Goal: Task Accomplishment & Management: Manage account settings

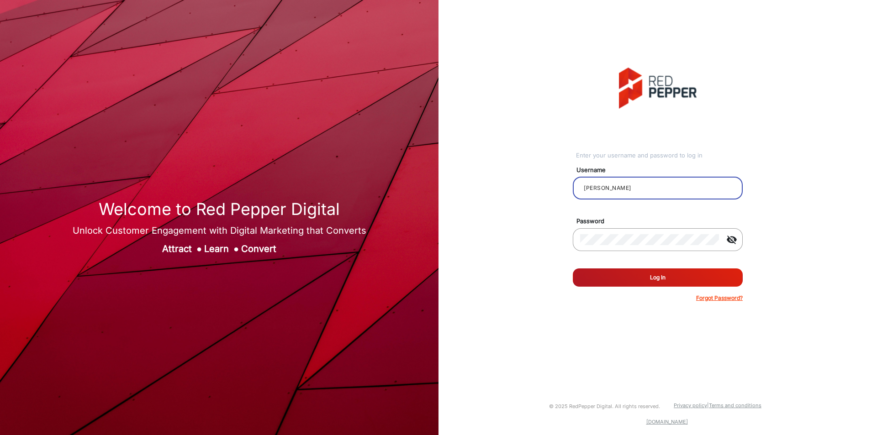
click at [627, 190] on input "[PERSON_NAME]" at bounding box center [657, 188] width 155 height 11
click at [636, 275] on button "Log In" at bounding box center [658, 278] width 170 height 18
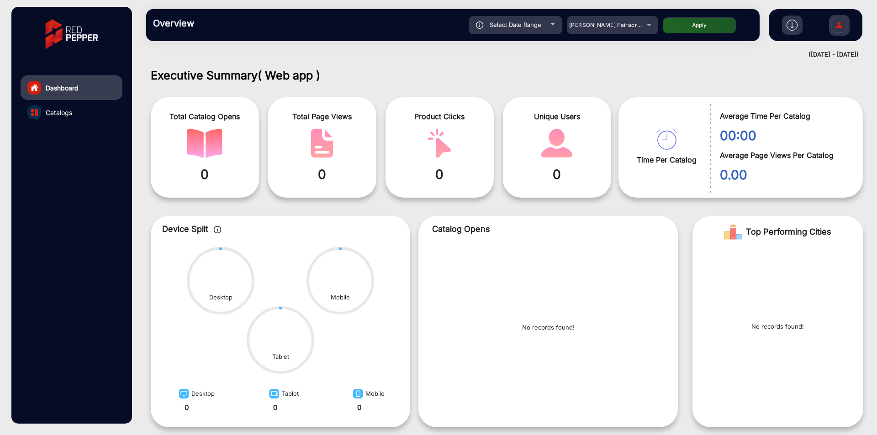
scroll to position [7, 0]
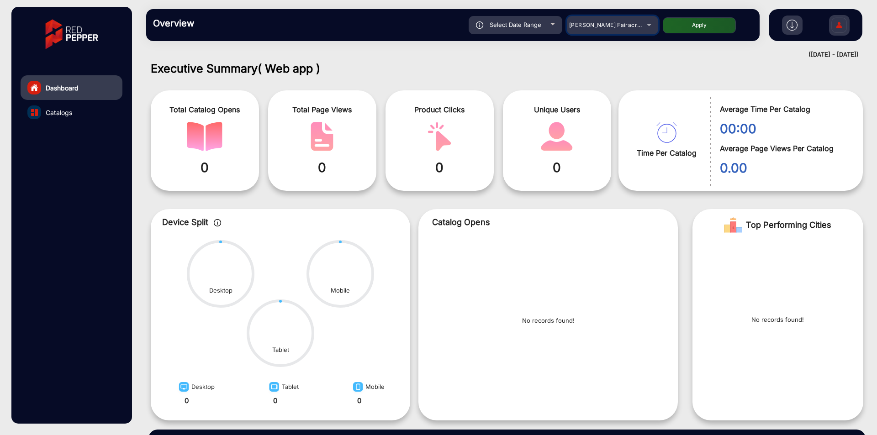
click at [597, 30] on div "[PERSON_NAME] Fairacre Farms" at bounding box center [605, 25] width 73 height 11
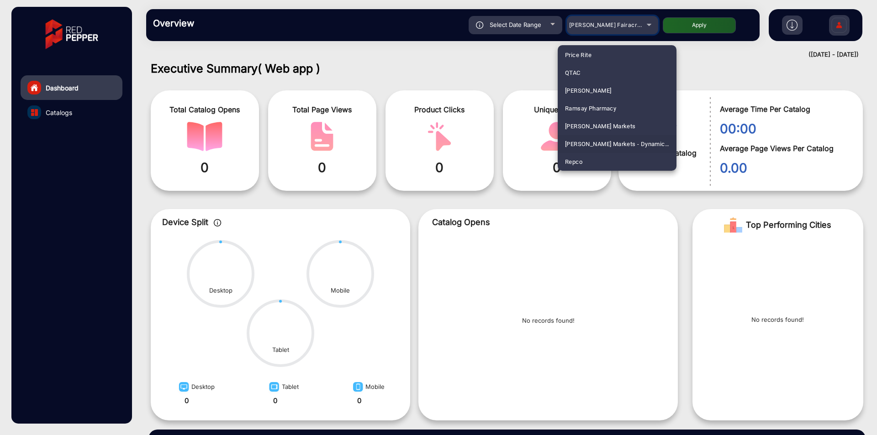
scroll to position [431, 0]
click at [596, 139] on mat-option "Fluidra" at bounding box center [617, 143] width 119 height 18
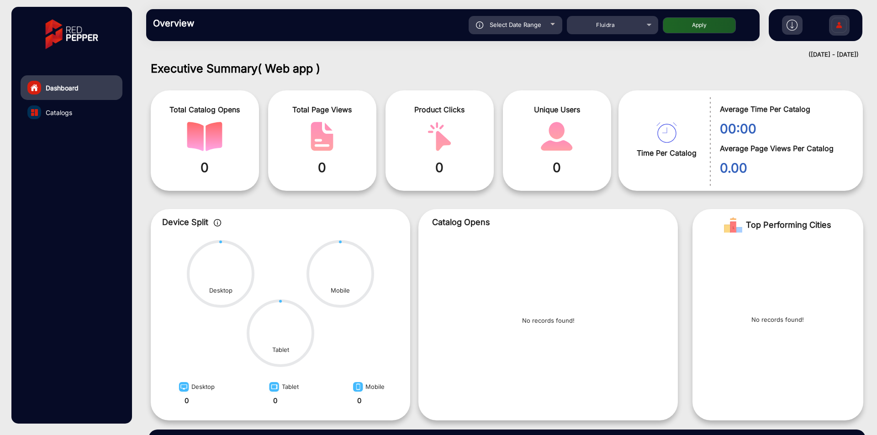
click at [548, 26] on div "Select Date Range" at bounding box center [516, 25] width 94 height 18
type input "[DATE]"
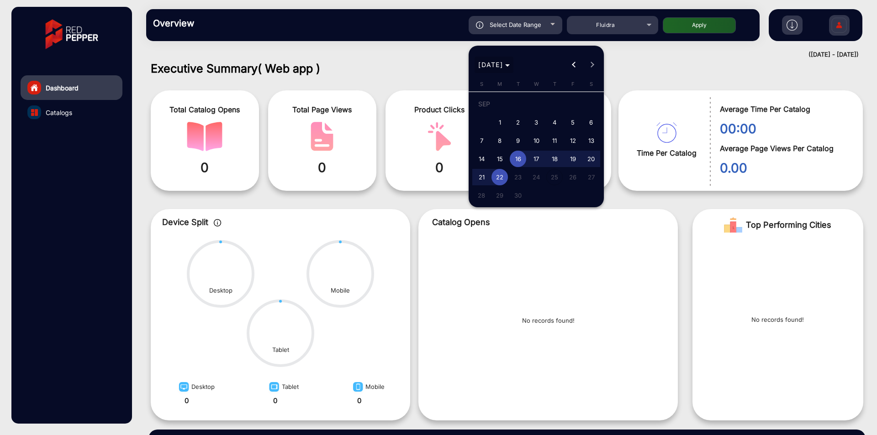
click at [499, 70] on span "Choose month and year" at bounding box center [494, 65] width 39 height 22
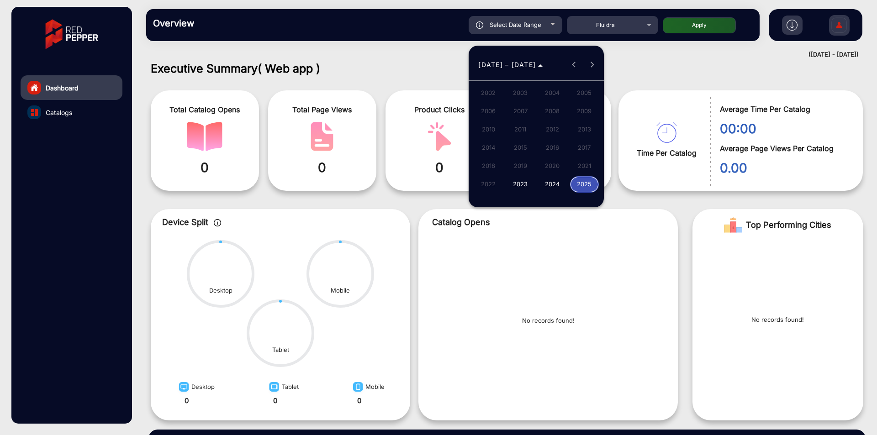
click at [549, 181] on span "2024" at bounding box center [552, 184] width 29 height 16
click at [556, 152] on span "NOV" at bounding box center [552, 148] width 29 height 16
click at [572, 99] on span "1" at bounding box center [573, 105] width 16 height 19
type input "11/1/2024"
click at [597, 71] on span "Next month" at bounding box center [592, 65] width 18 height 18
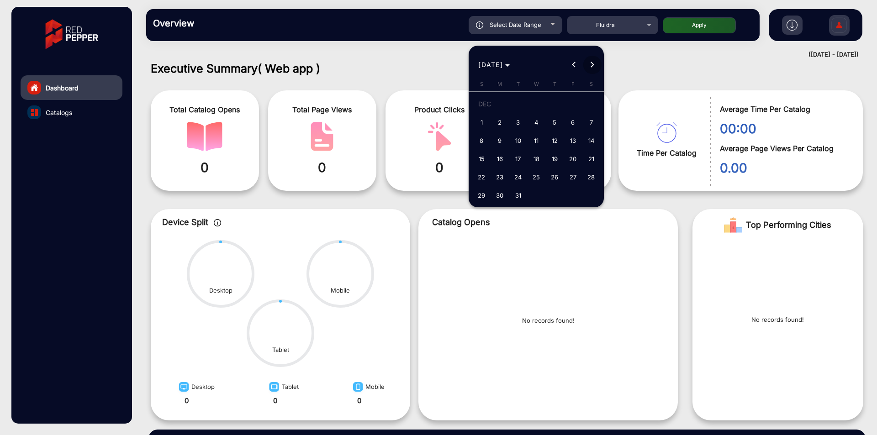
click at [597, 71] on span "Next month" at bounding box center [592, 65] width 18 height 18
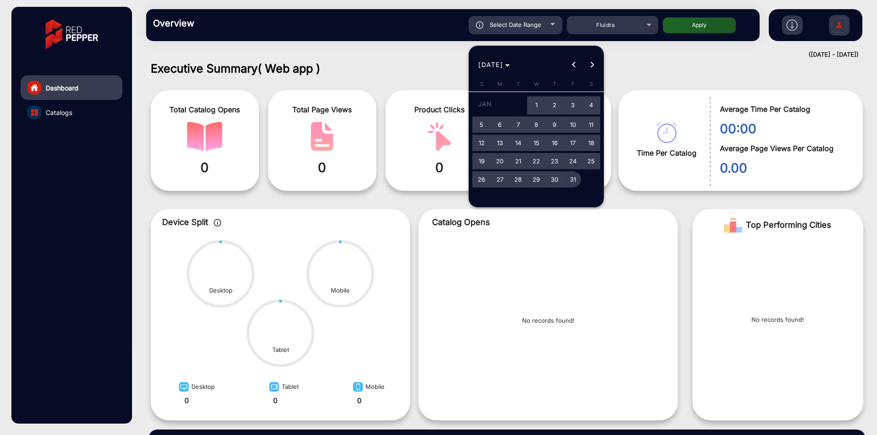
click at [576, 185] on span "31" at bounding box center [573, 179] width 16 height 16
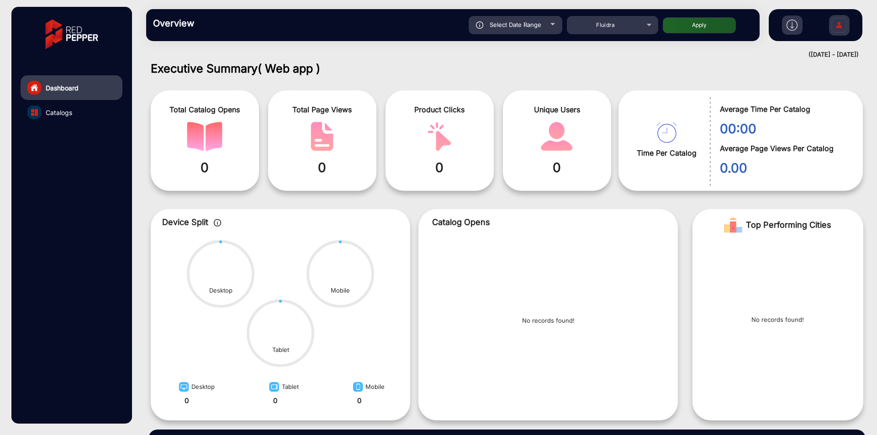
type input "1/31/2025"
click at [713, 23] on button "Apply" at bounding box center [699, 25] width 73 height 16
type input "11/1/2024"
type input "1/31/2025"
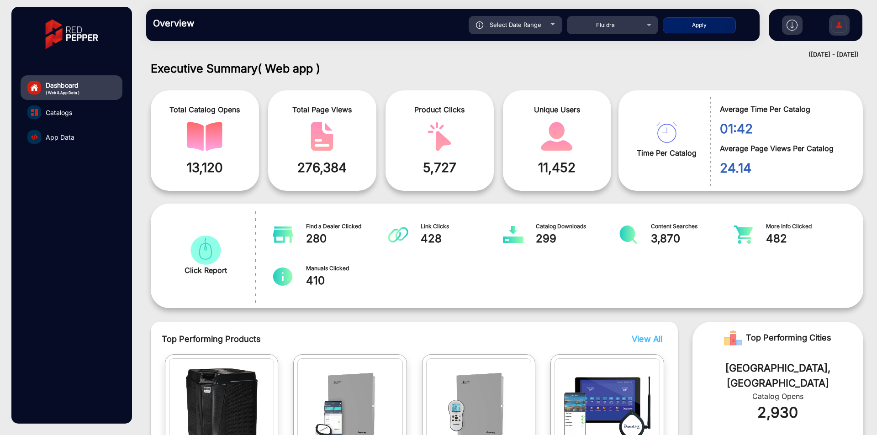
click at [53, 138] on span "App Data" at bounding box center [60, 137] width 29 height 10
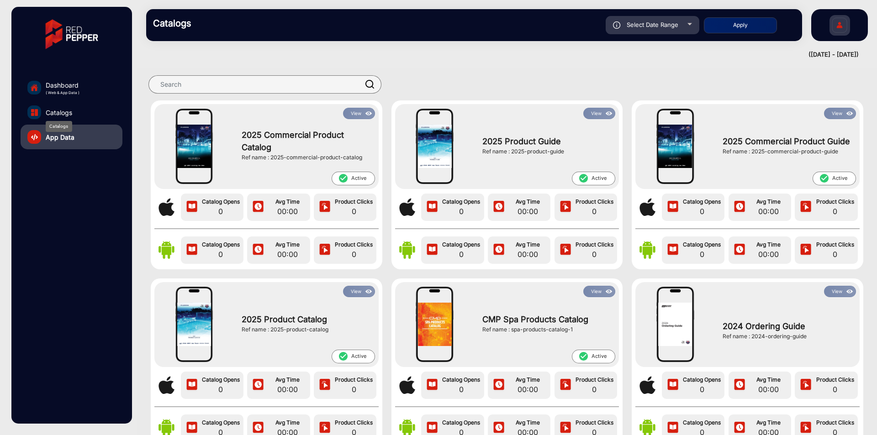
click at [72, 114] on span "Catalogs" at bounding box center [59, 113] width 26 height 10
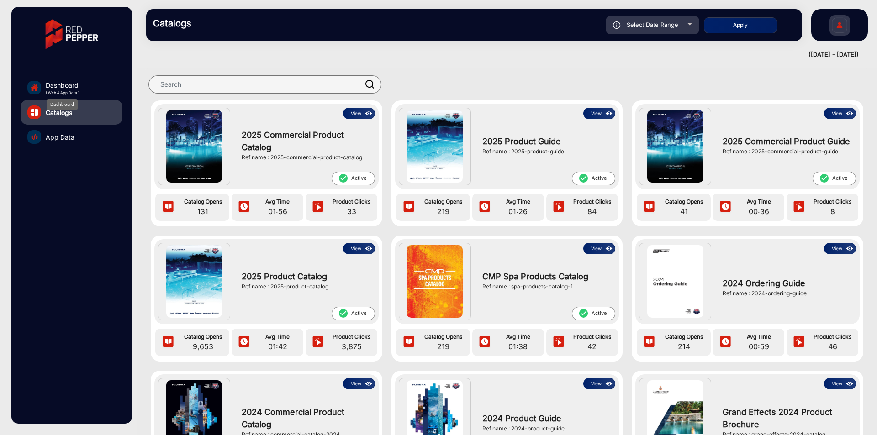
click at [77, 89] on span "Dashboard" at bounding box center [63, 85] width 34 height 10
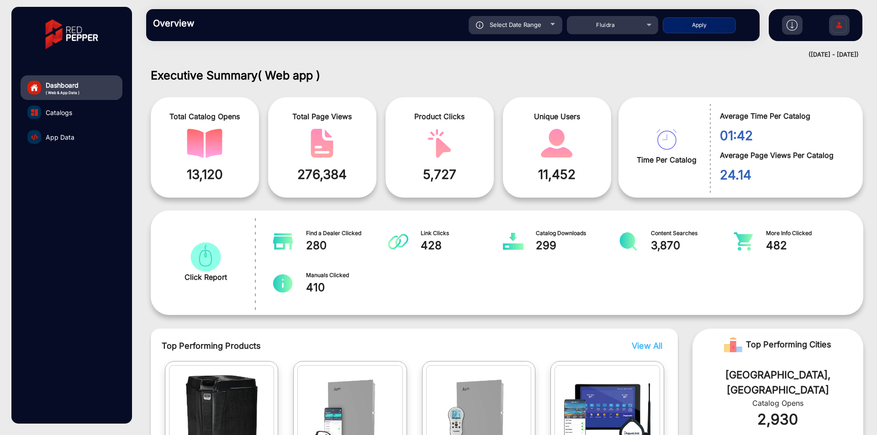
scroll to position [7, 0]
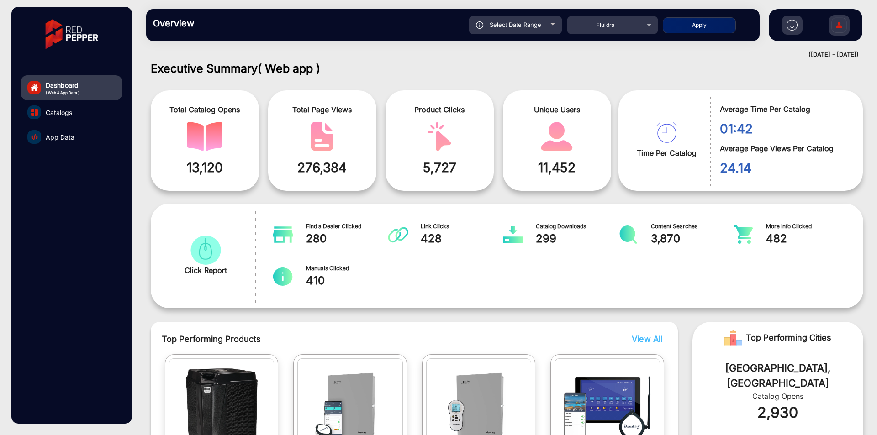
click at [552, 27] on div "Select Date Range" at bounding box center [516, 25] width 94 height 18
type input "11/1/2024"
type input "1/31/2025"
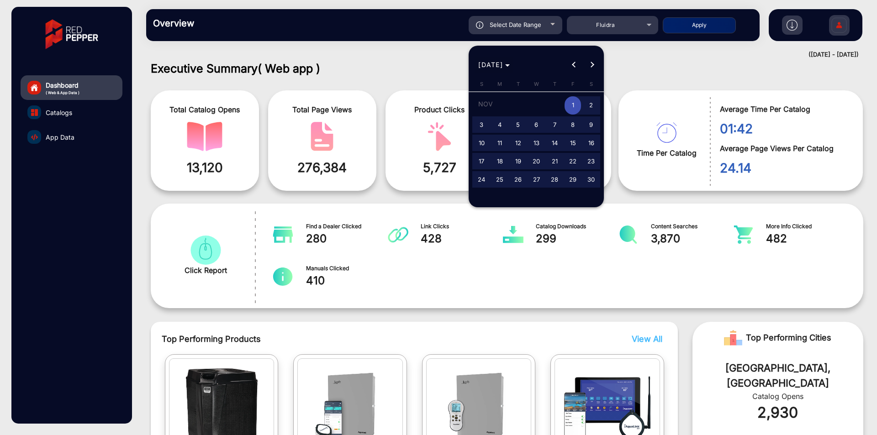
click at [493, 61] on span "NOV 2024" at bounding box center [490, 65] width 25 height 8
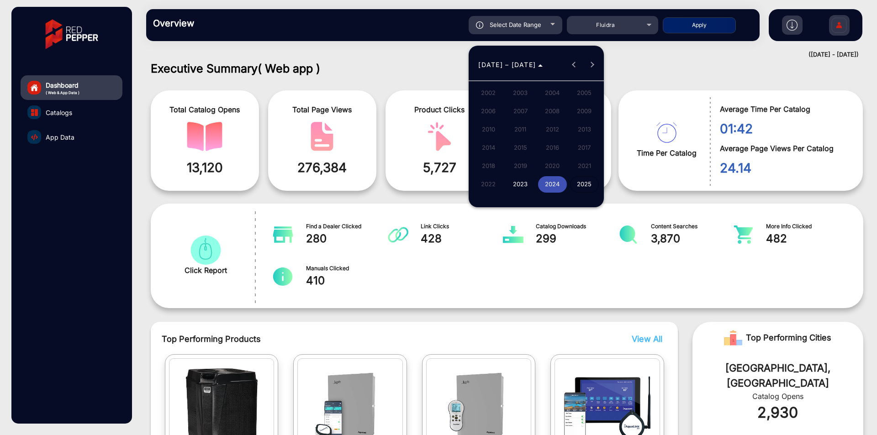
click at [583, 186] on span "2025" at bounding box center [584, 184] width 29 height 16
click at [492, 148] on span "SEP" at bounding box center [488, 148] width 29 height 16
click at [500, 122] on span "1" at bounding box center [500, 122] width 16 height 16
type input "9/1/2025"
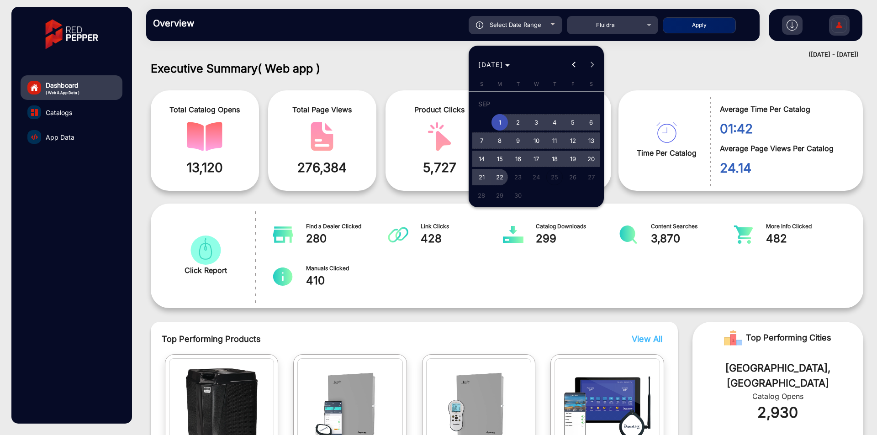
click at [501, 175] on span "22" at bounding box center [500, 177] width 16 height 16
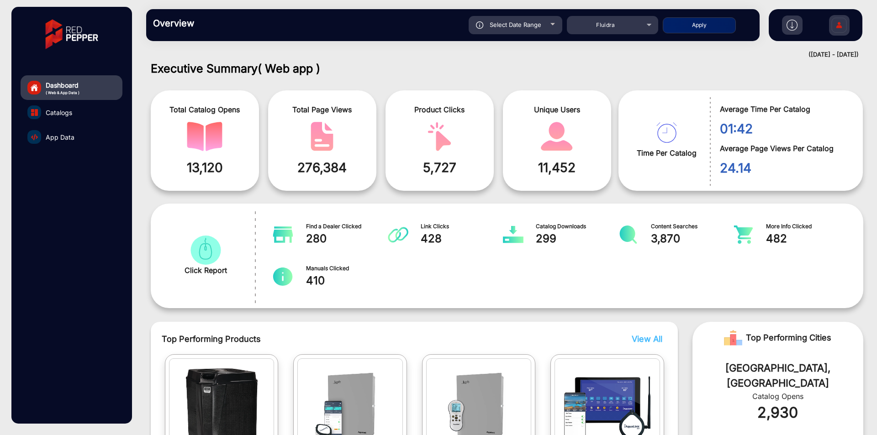
type input "[DATE]"
click at [690, 25] on button "Apply" at bounding box center [699, 25] width 73 height 16
type input "9/1/2025"
type input "[DATE]"
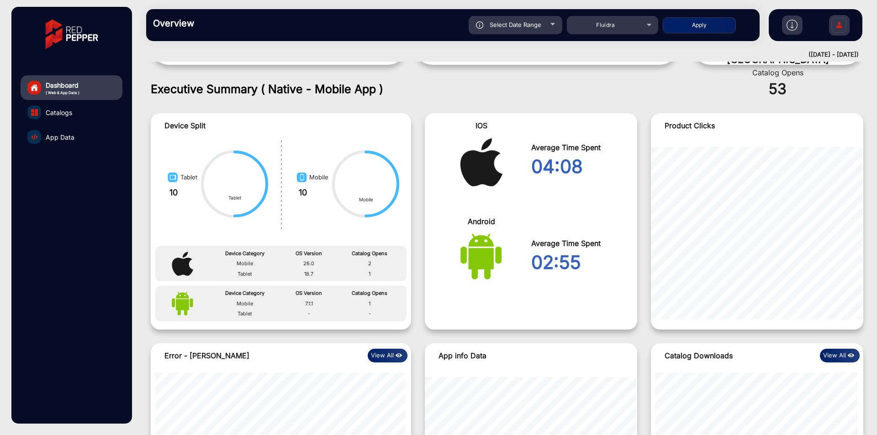
scroll to position [675, 0]
click at [62, 134] on span "App Data" at bounding box center [60, 137] width 29 height 10
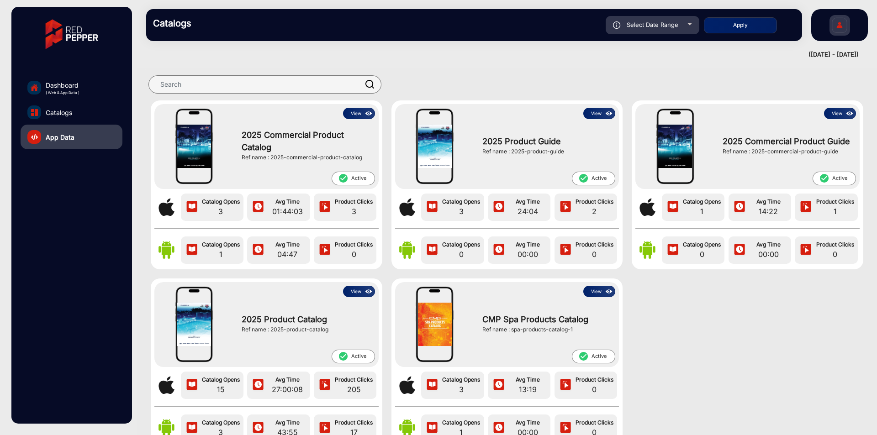
click at [352, 115] on button "View" at bounding box center [359, 113] width 32 height 11
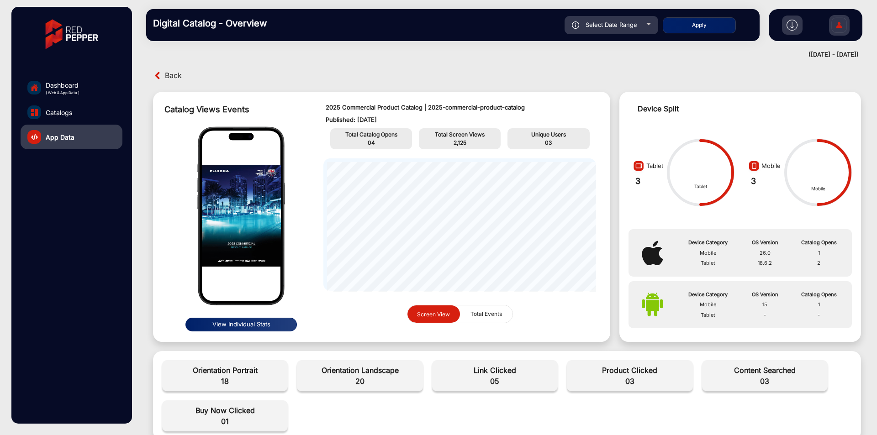
click at [176, 74] on span "Back" at bounding box center [173, 76] width 17 height 14
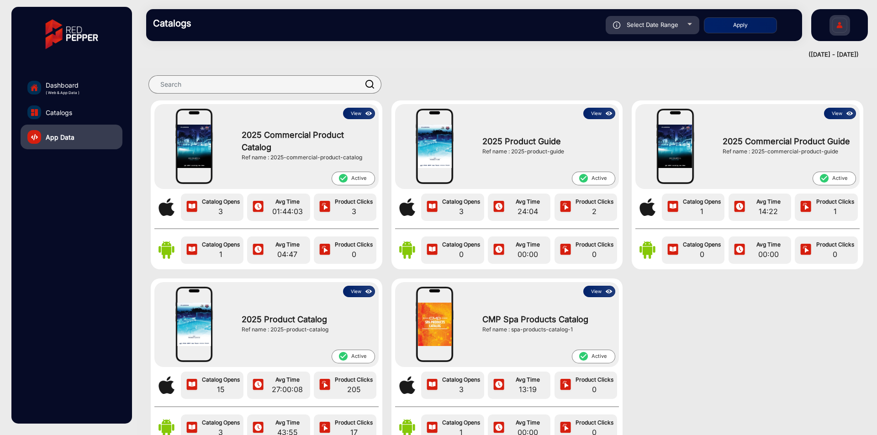
click at [95, 84] on link "Dashboard ( Web & App Data )" at bounding box center [72, 87] width 102 height 25
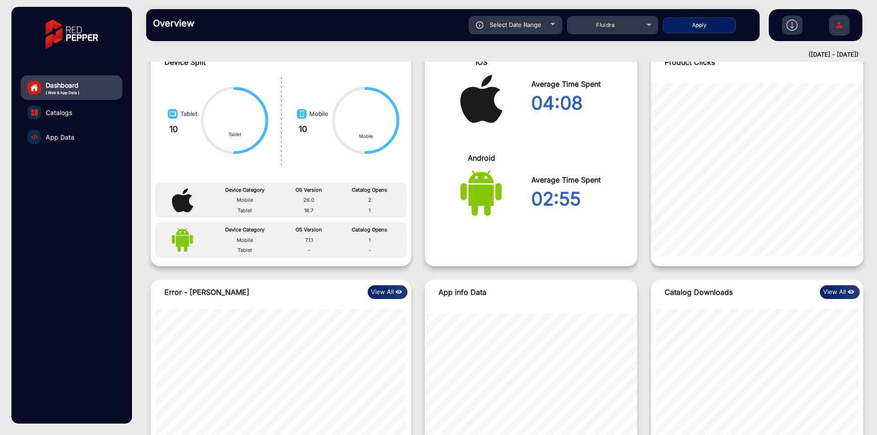
scroll to position [372, 0]
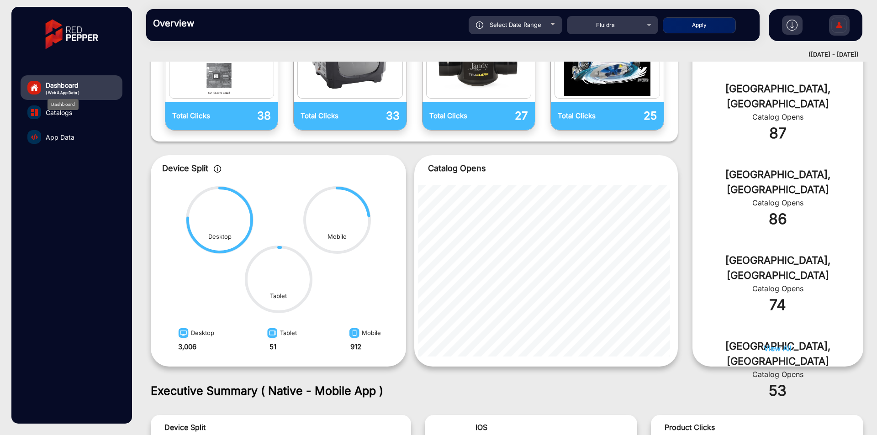
click at [74, 87] on span "Dashboard" at bounding box center [63, 85] width 34 height 10
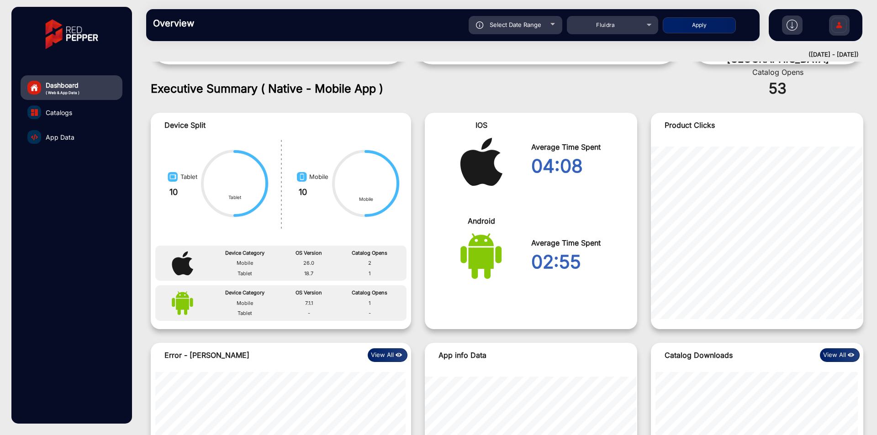
scroll to position [857, 0]
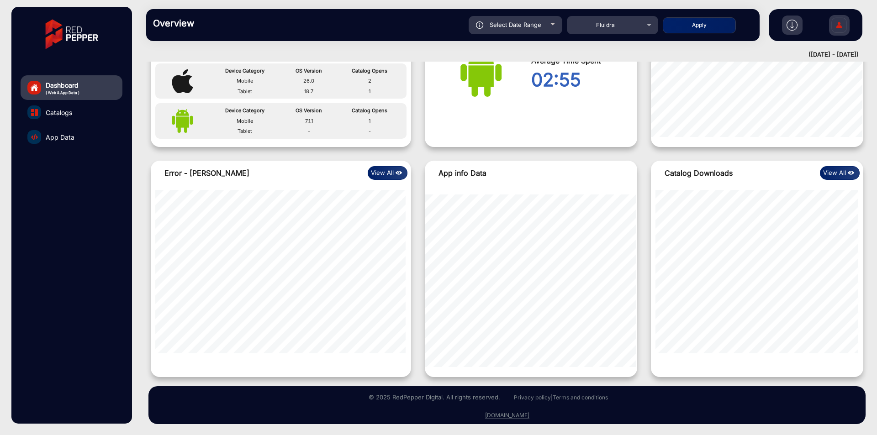
click at [83, 144] on link "App Data" at bounding box center [72, 137] width 102 height 25
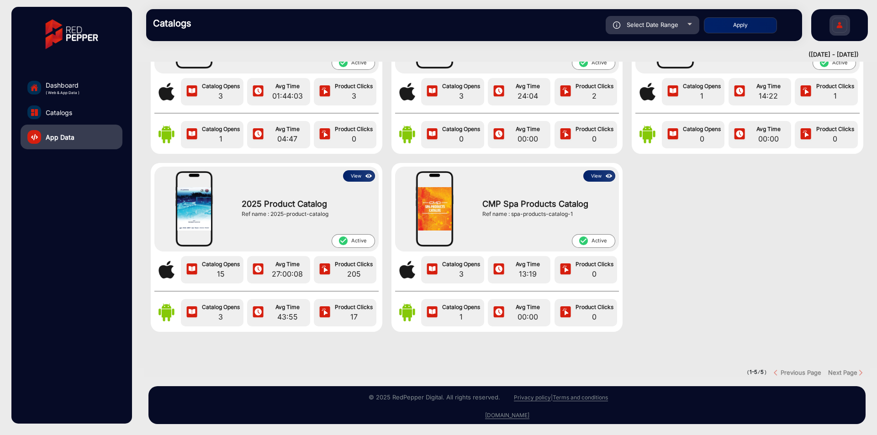
click at [357, 170] on button "View" at bounding box center [359, 175] width 32 height 11
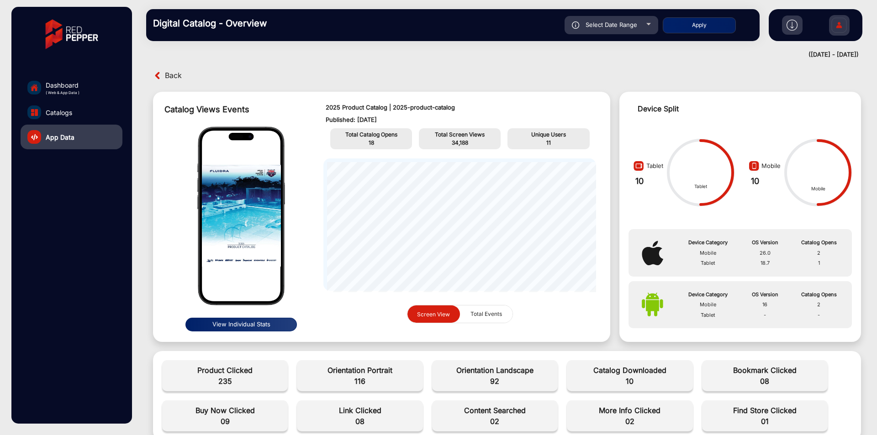
click at [613, 26] on span "Select Date Range" at bounding box center [612, 24] width 52 height 7
type input "9/1/2025"
type input "[DATE]"
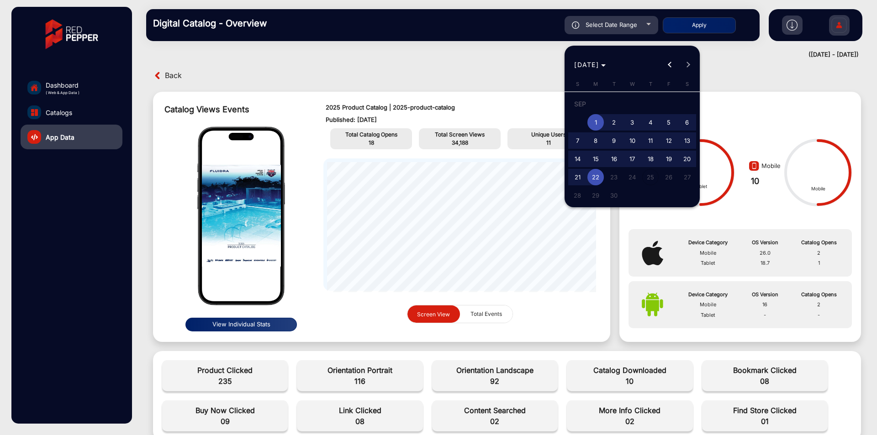
click at [595, 124] on span "1" at bounding box center [596, 122] width 16 height 16
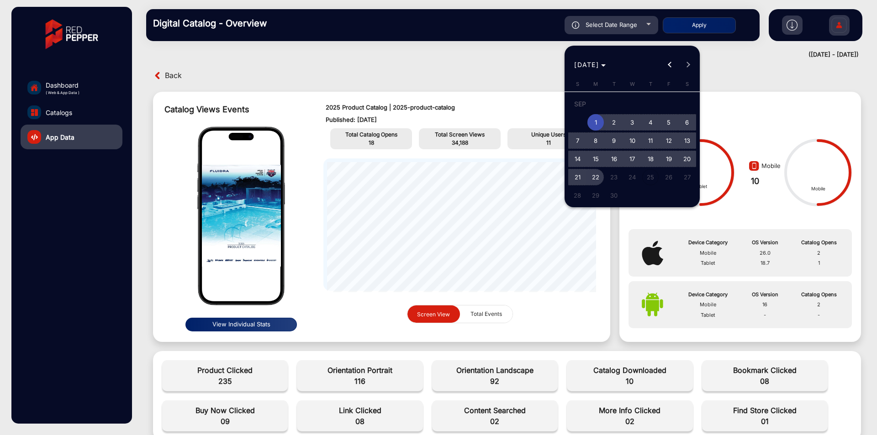
click at [598, 175] on span "22" at bounding box center [596, 177] width 16 height 16
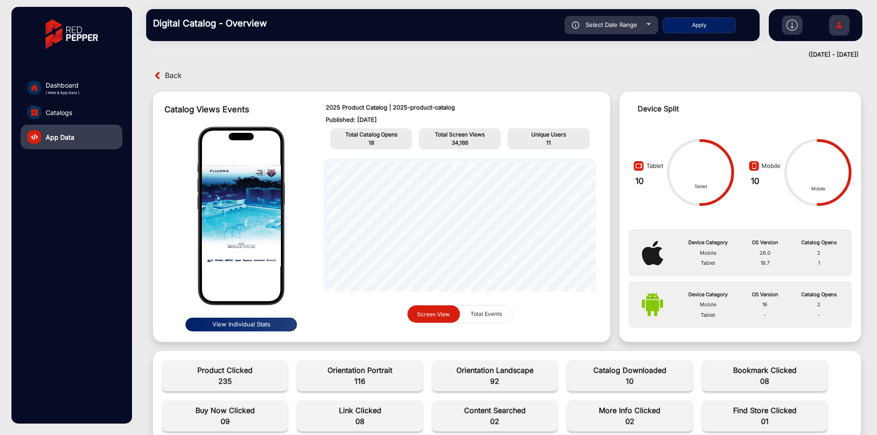
type input "[DATE]"
click at [704, 29] on button "Apply" at bounding box center [699, 25] width 73 height 16
type input "9/1/2025"
type input "[DATE]"
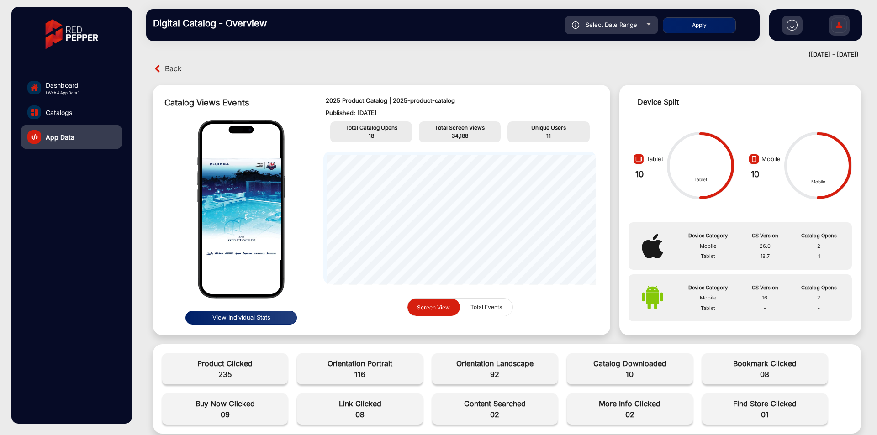
click at [627, 35] on div "Digital Catalog - Overview Select Date Range 9/1/2025 9/1/2025 – 9/22/2025 9/22…" at bounding box center [453, 25] width 614 height 32
click at [629, 24] on span "Select Date Range" at bounding box center [612, 24] width 52 height 7
type input "9/1/2025"
type input "[DATE]"
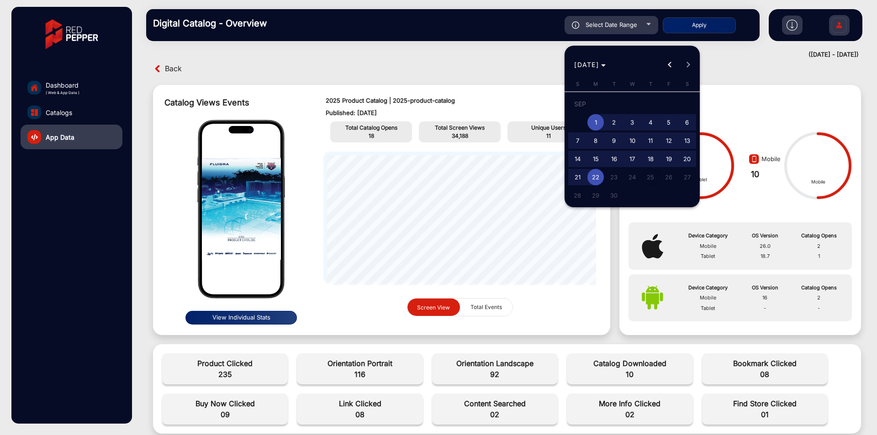
click at [620, 162] on span "16" at bounding box center [614, 159] width 16 height 16
type input "[DATE]"
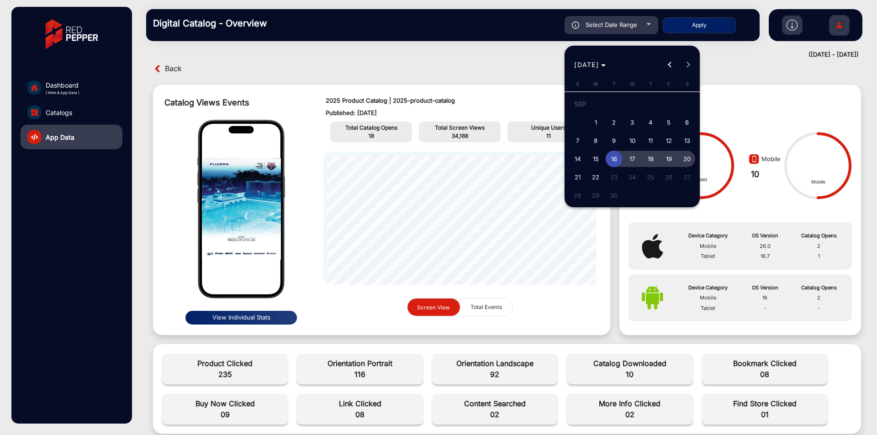
click at [696, 158] on button "20" at bounding box center [687, 159] width 18 height 18
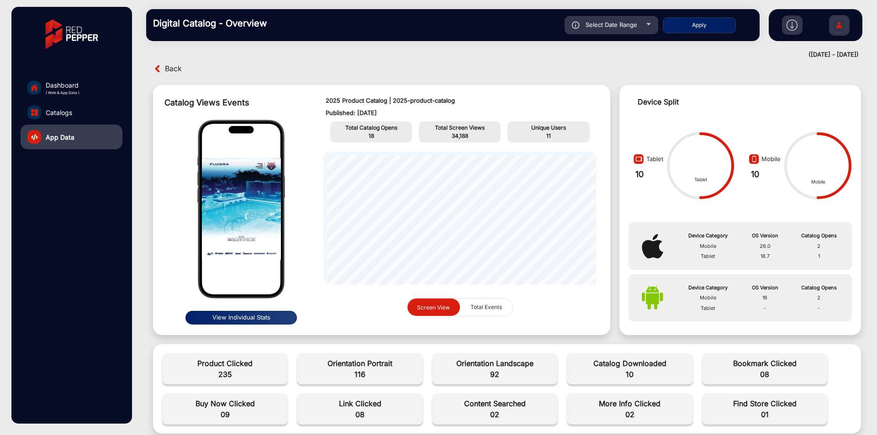
type input "9/20/2025"
click at [707, 19] on button "Apply" at bounding box center [699, 25] width 73 height 16
type input "9/1/2025"
type input "[DATE]"
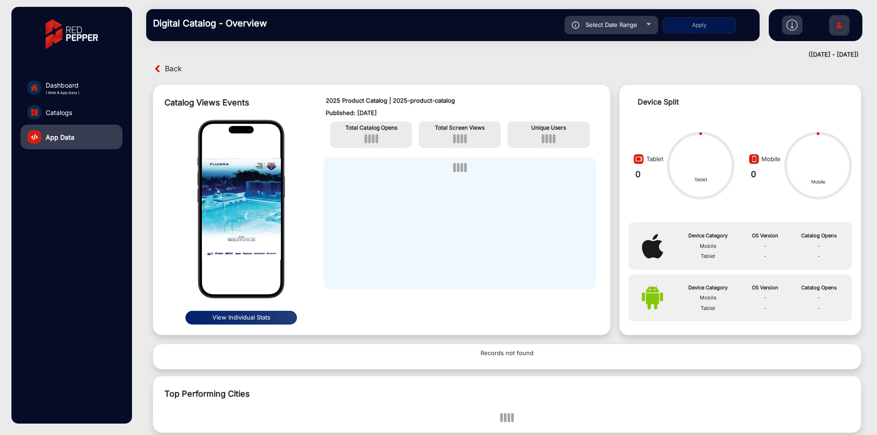
click at [640, 25] on div "Select Date Range" at bounding box center [612, 25] width 94 height 18
type input "[DATE]"
type input "9/20/2025"
click at [615, 28] on span "Select Date Range" at bounding box center [612, 24] width 52 height 7
type input "[DATE]"
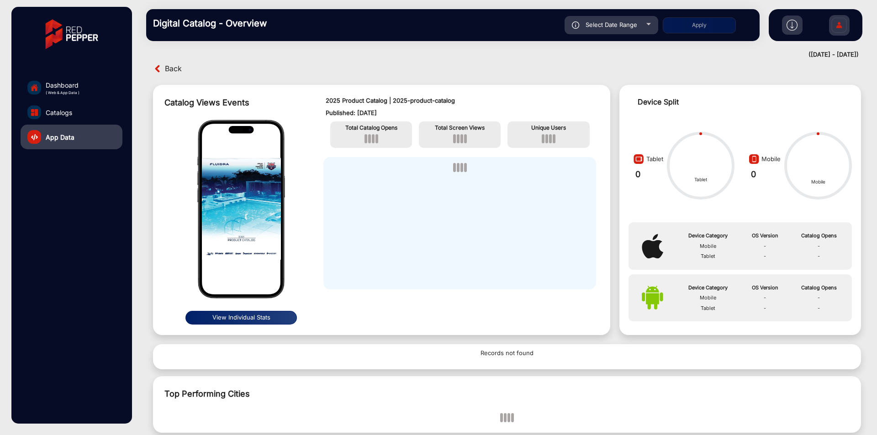
type input "9/20/2025"
click at [620, 27] on span "Select Date Range" at bounding box center [612, 24] width 52 height 7
type input "[DATE]"
type input "9/20/2025"
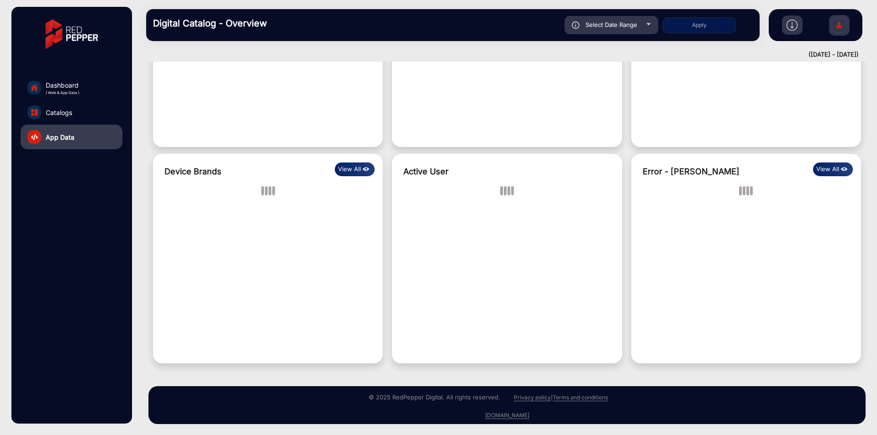
scroll to position [144, 0]
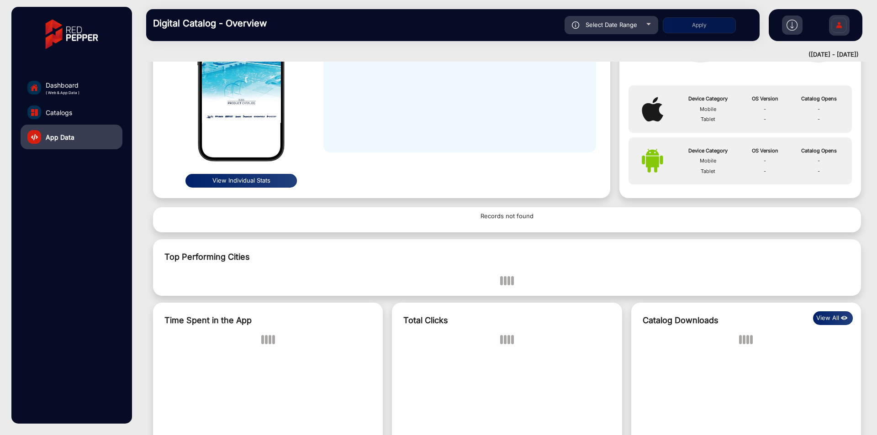
click at [596, 30] on div "Select Date Range" at bounding box center [612, 25] width 94 height 18
type input "[DATE]"
type input "9/20/2025"
click at [643, 21] on div "Select Date Range" at bounding box center [612, 25] width 94 height 18
type input "[DATE]"
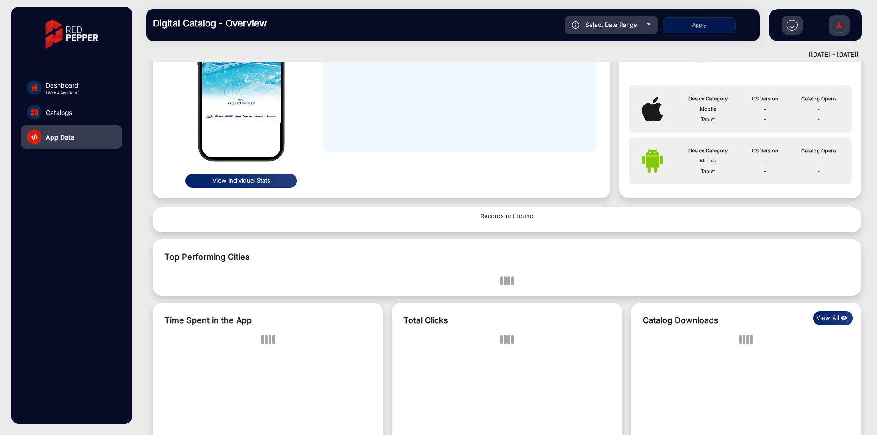
type input "9/20/2025"
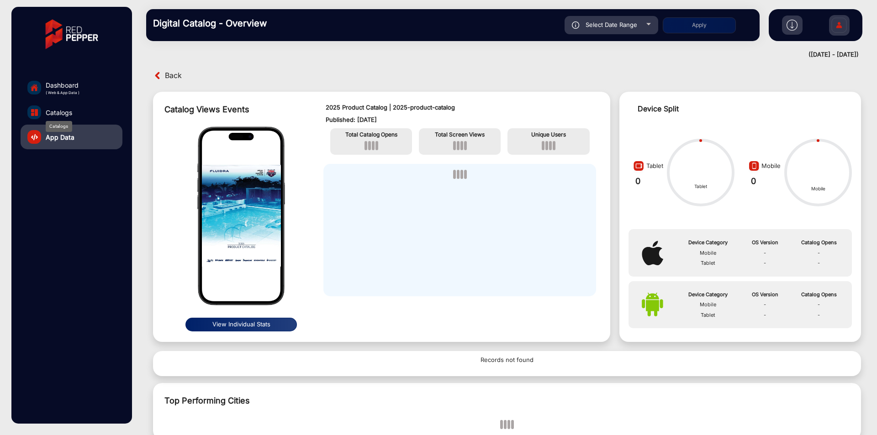
click at [58, 109] on span "Catalogs" at bounding box center [59, 113] width 26 height 10
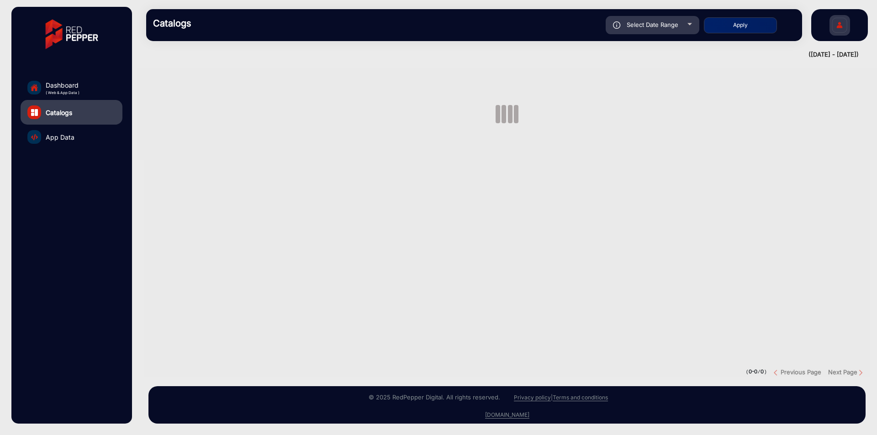
click at [72, 136] on span "App Data" at bounding box center [60, 137] width 29 height 10
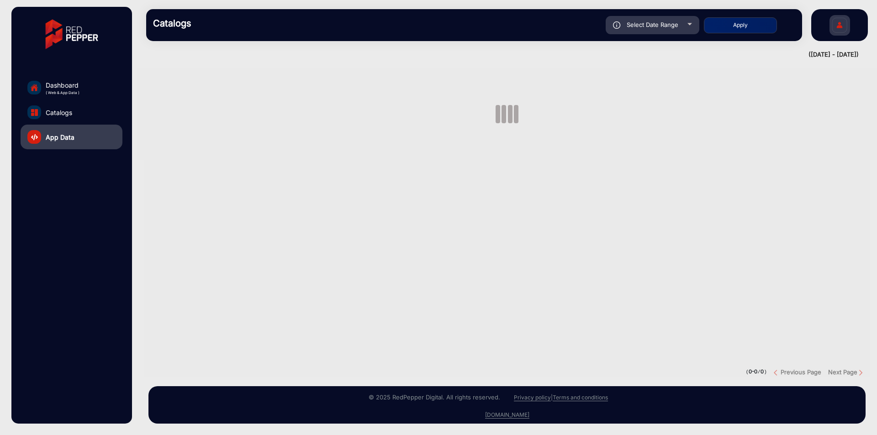
click at [664, 32] on div "Select Date Range" at bounding box center [653, 25] width 94 height 18
type input "[DATE]"
type input "9/20/2025"
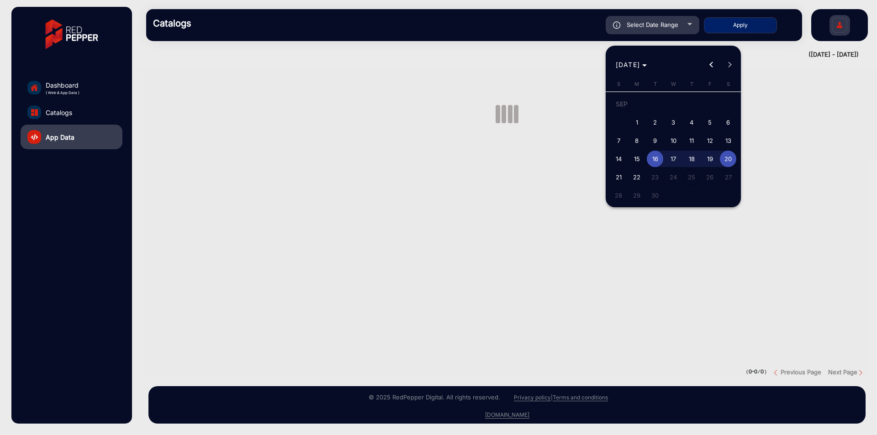
click at [858, 146] on div at bounding box center [438, 217] width 877 height 435
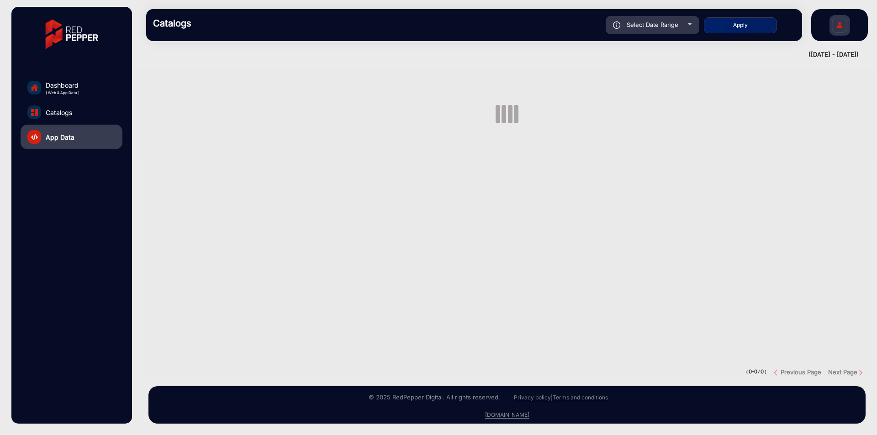
click at [651, 29] on div "Select Date Range" at bounding box center [653, 25] width 94 height 18
type input "[DATE]"
type input "9/20/2025"
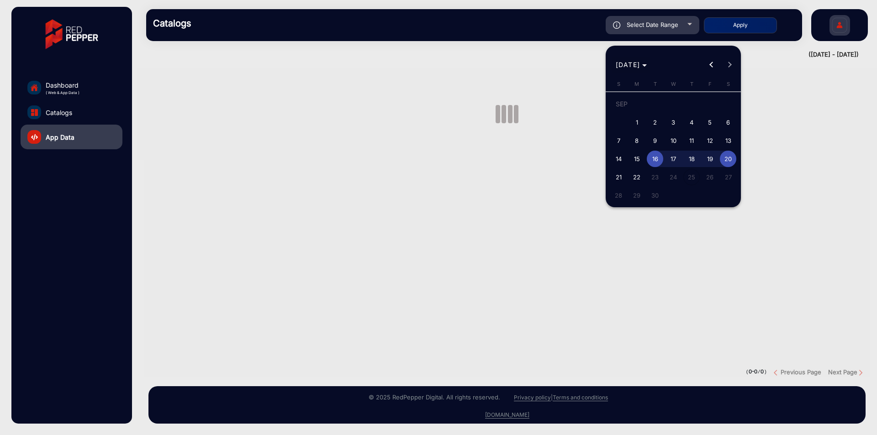
click at [638, 55] on span "Choose month and year" at bounding box center [631, 65] width 39 height 22
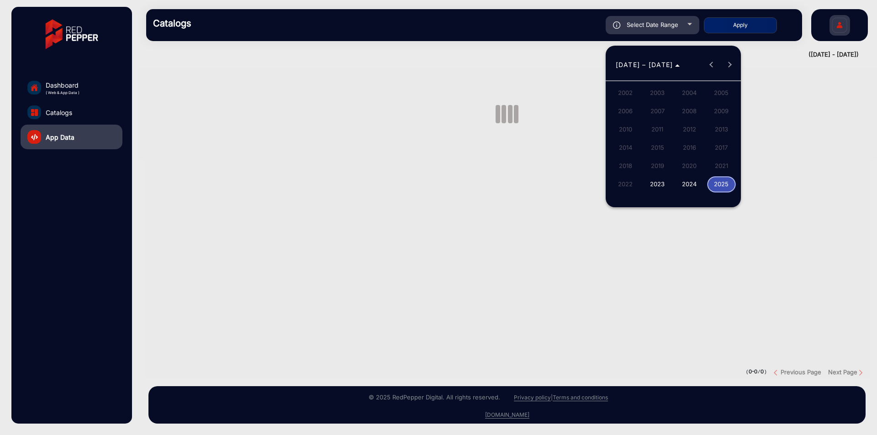
click at [725, 182] on span "2025" at bounding box center [721, 184] width 29 height 16
click at [632, 147] on span "SEP" at bounding box center [625, 148] width 29 height 16
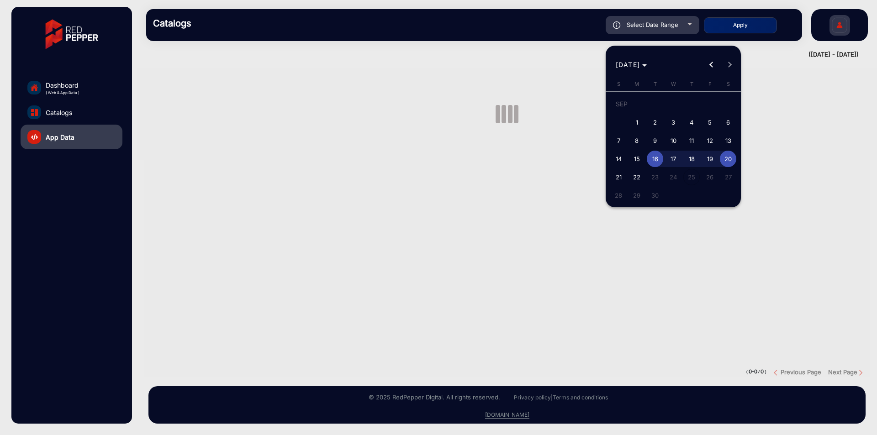
click at [73, 142] on div at bounding box center [438, 217] width 877 height 435
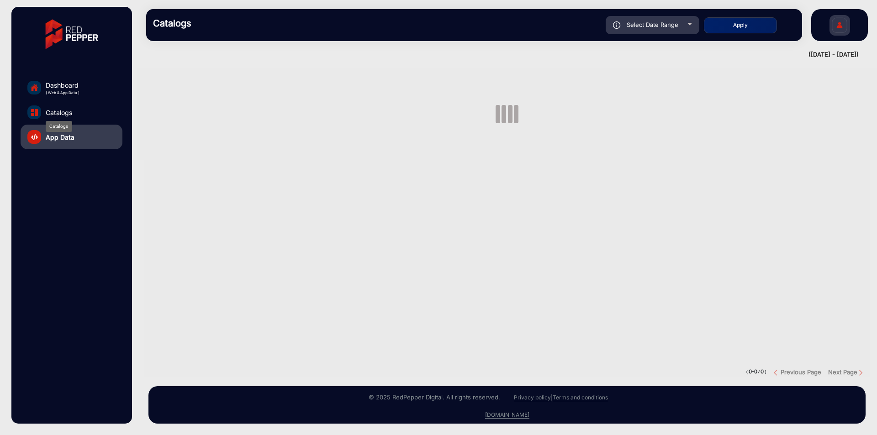
click at [70, 111] on span "Catalogs" at bounding box center [59, 113] width 26 height 10
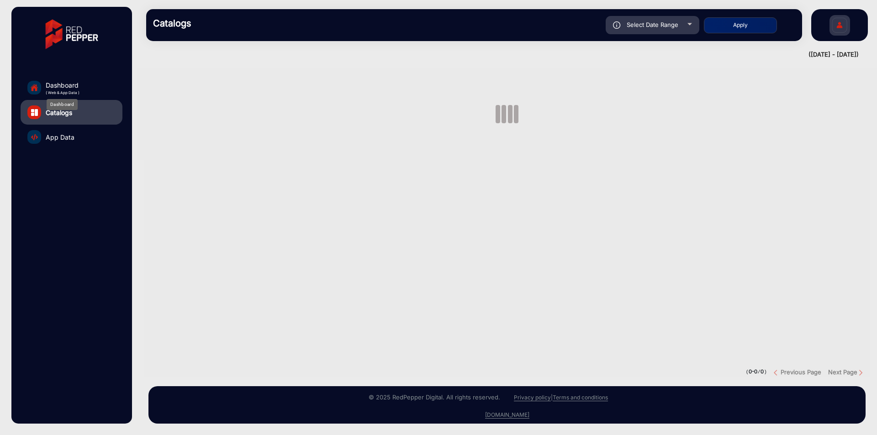
click at [71, 87] on span "Dashboard" at bounding box center [63, 85] width 34 height 10
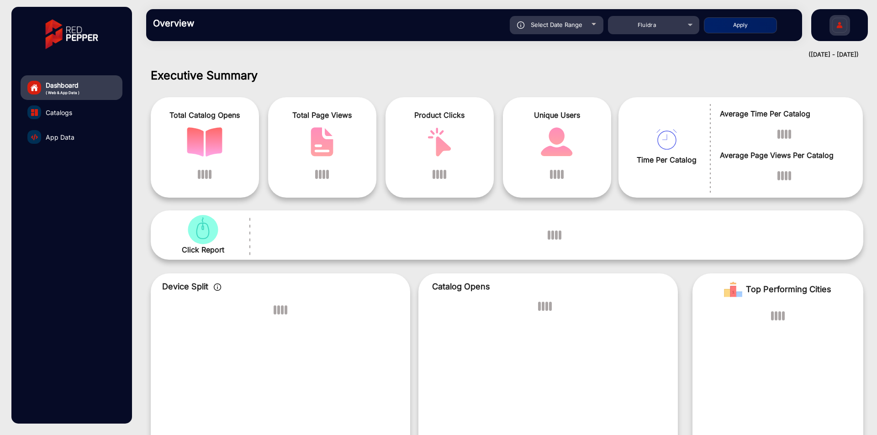
scroll to position [7, 0]
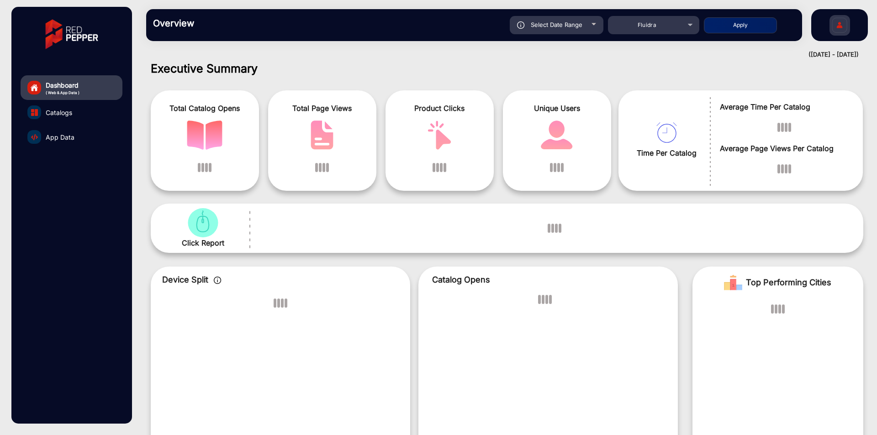
click at [76, 134] on link "App Data" at bounding box center [72, 137] width 102 height 25
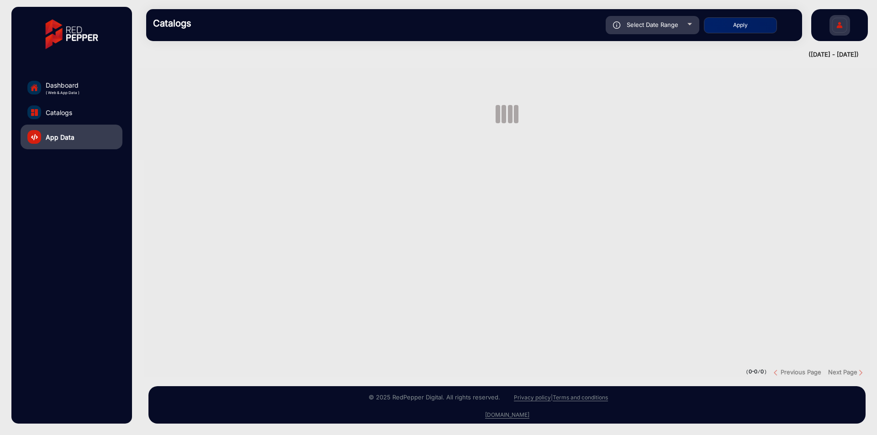
click at [611, 257] on div "( 0-0 / 0 ) Previous Page Next Page" at bounding box center [507, 223] width 726 height 309
click at [838, 23] on img at bounding box center [839, 27] width 19 height 32
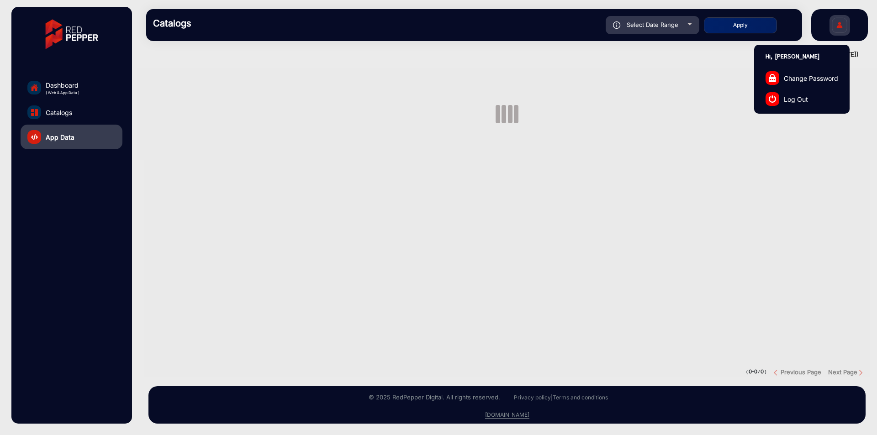
click at [816, 102] on link "Log Out" at bounding box center [802, 99] width 95 height 21
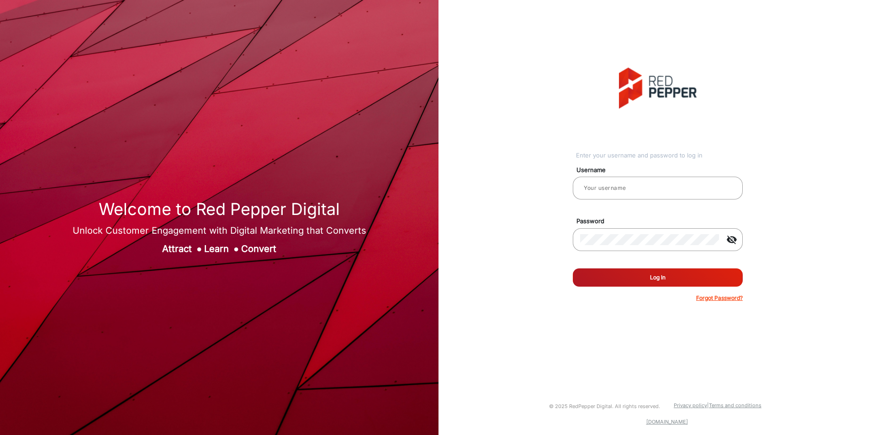
type input "[PERSON_NAME]"
click at [646, 274] on button "Log In" at bounding box center [658, 278] width 170 height 18
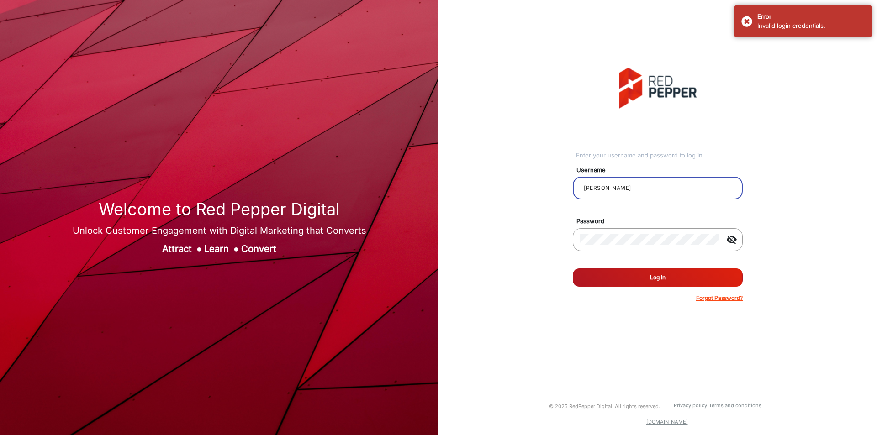
click at [651, 185] on input "[PERSON_NAME]" at bounding box center [657, 188] width 155 height 11
click at [626, 247] on div at bounding box center [649, 240] width 139 height 26
click at [627, 270] on button "Log In" at bounding box center [658, 278] width 170 height 18
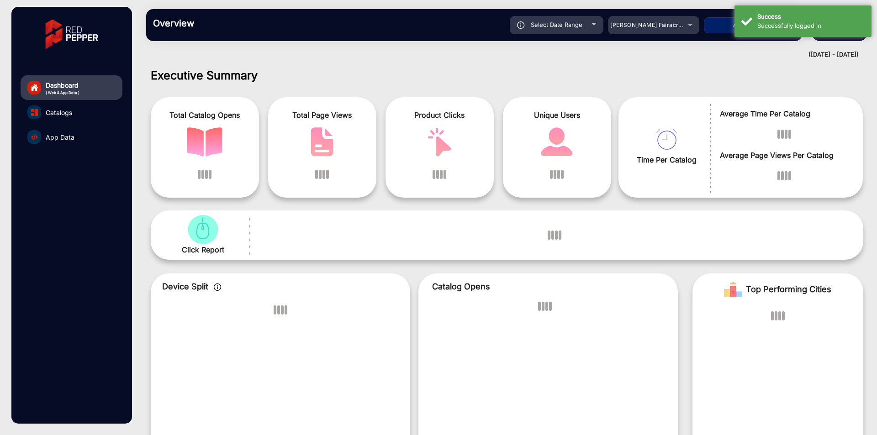
scroll to position [7, 0]
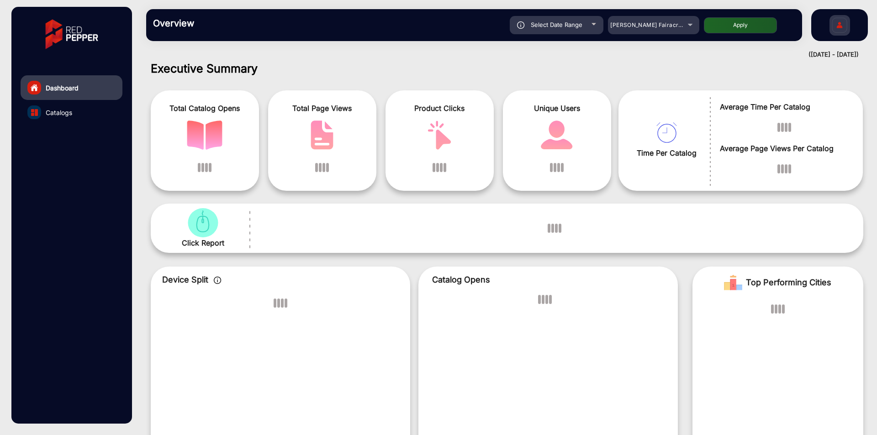
click at [839, 26] on img at bounding box center [839, 27] width 19 height 32
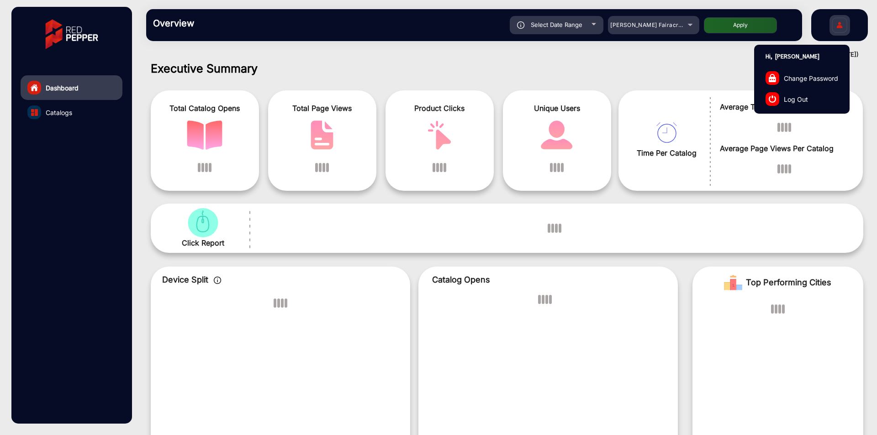
click at [800, 97] on span "Log Out" at bounding box center [796, 99] width 24 height 10
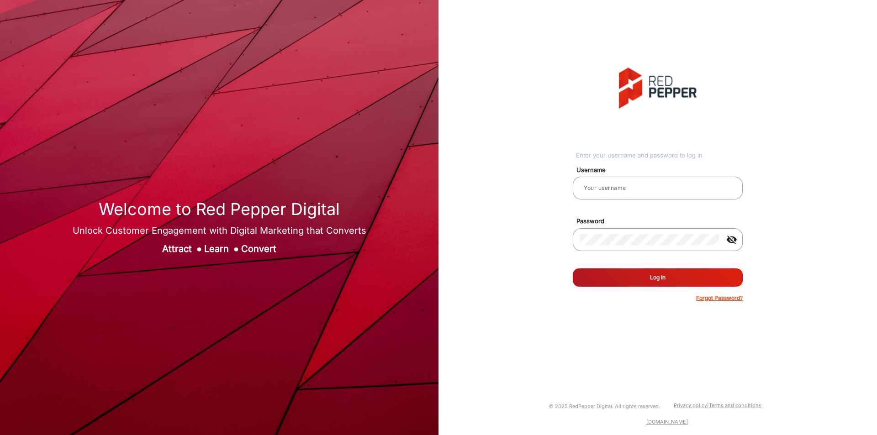
type input "[PERSON_NAME]"
click at [622, 187] on input "[PERSON_NAME]" at bounding box center [657, 188] width 155 height 11
click at [621, 273] on button "Log In" at bounding box center [658, 278] width 170 height 18
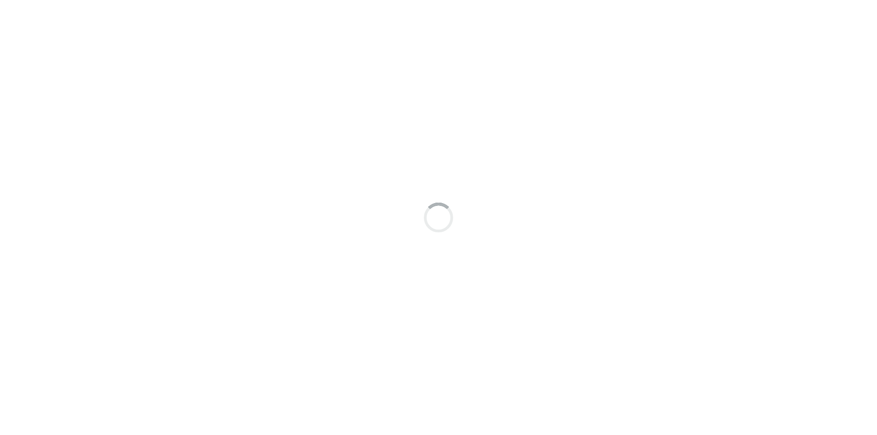
scroll to position [7, 0]
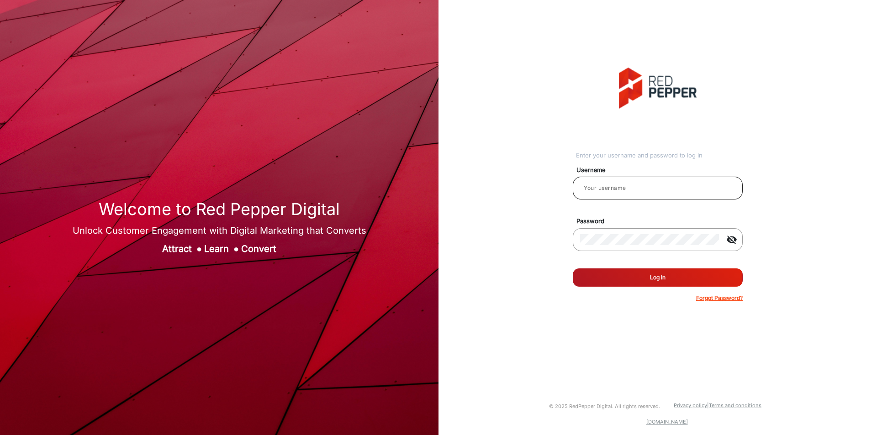
type input "[PERSON_NAME]"
click at [620, 189] on input "[PERSON_NAME]" at bounding box center [657, 188] width 155 height 11
click at [622, 282] on button "Log In" at bounding box center [658, 278] width 170 height 18
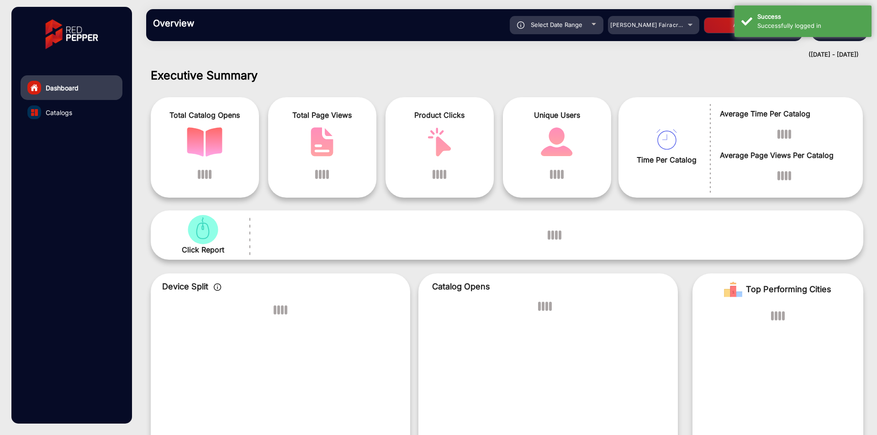
scroll to position [7, 0]
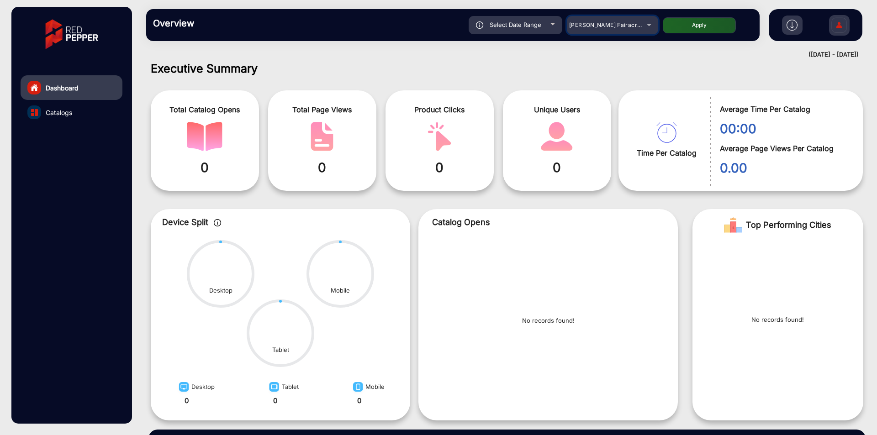
click at [640, 30] on div "[PERSON_NAME] Fairacre Farms" at bounding box center [605, 25] width 73 height 11
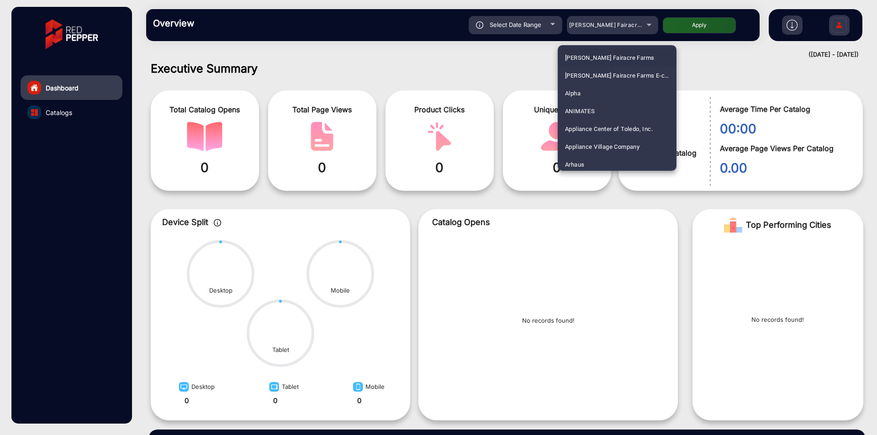
click at [628, 32] on div at bounding box center [438, 217] width 877 height 435
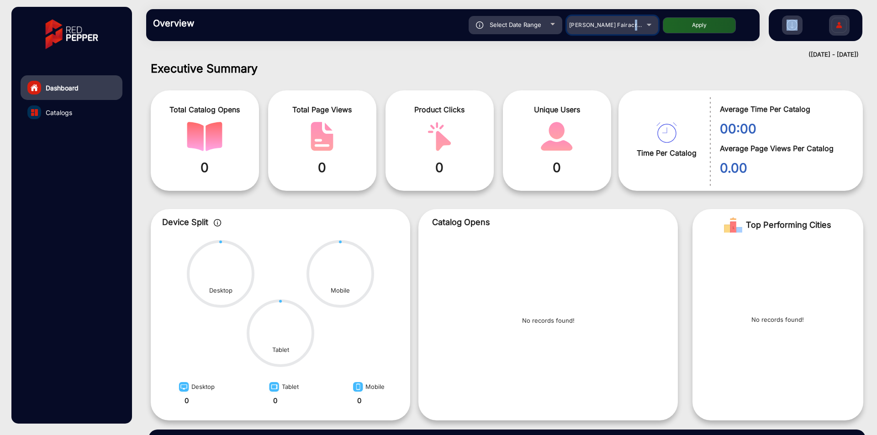
click at [628, 32] on mat-select "[PERSON_NAME] Fairacre Farms" at bounding box center [612, 25] width 91 height 18
click at [629, 28] on div "[PERSON_NAME] Fairacre Farms" at bounding box center [605, 25] width 73 height 11
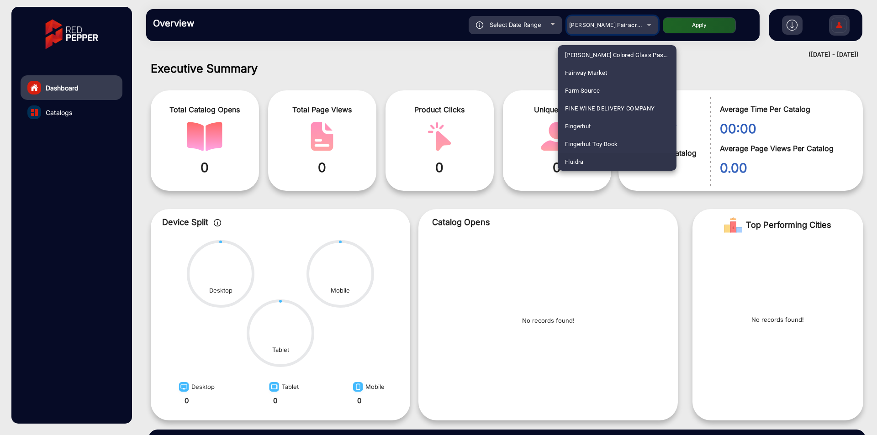
scroll to position [430, 0]
click at [591, 143] on mat-option "Fluidra" at bounding box center [617, 144] width 119 height 18
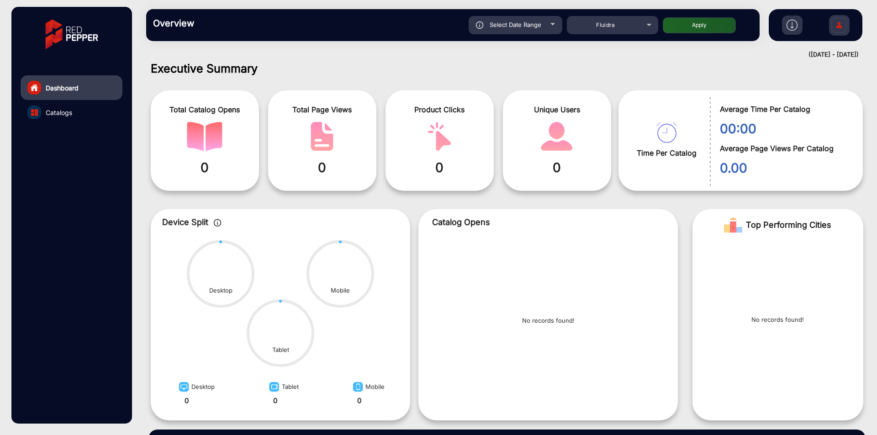
click at [522, 33] on div "Select Date Range" at bounding box center [516, 25] width 94 height 18
type input "[DATE]"
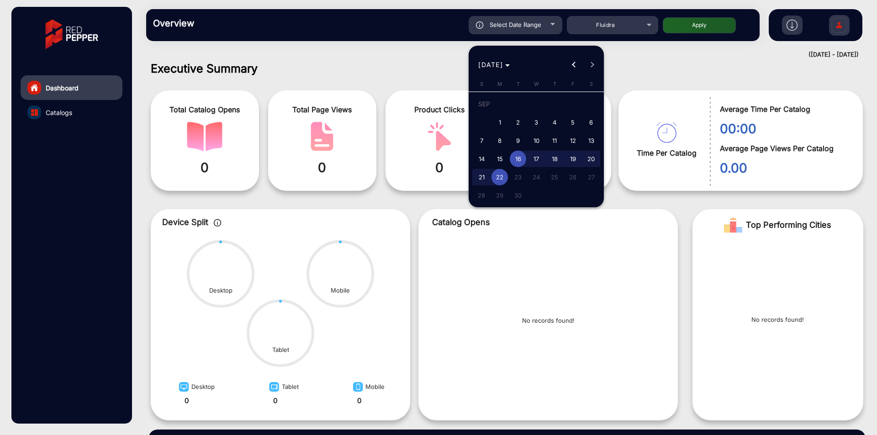
click at [706, 24] on div at bounding box center [438, 217] width 877 height 435
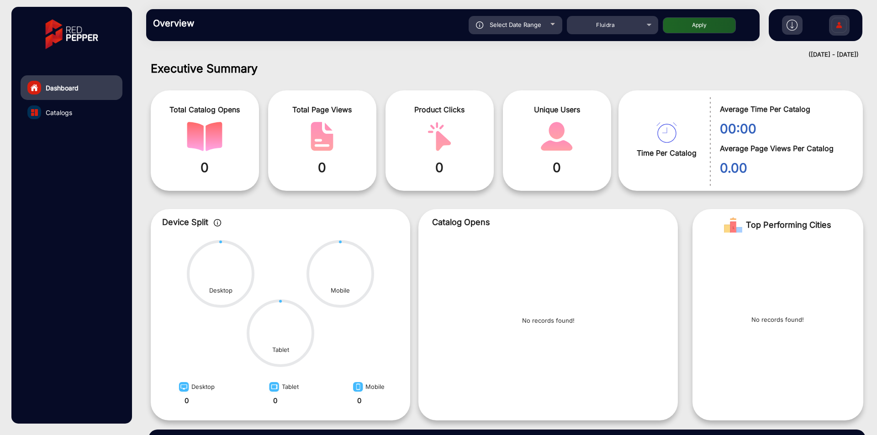
click at [706, 24] on button "Apply" at bounding box center [699, 25] width 73 height 16
type input "[DATE]"
